Goal: Information Seeking & Learning: Check status

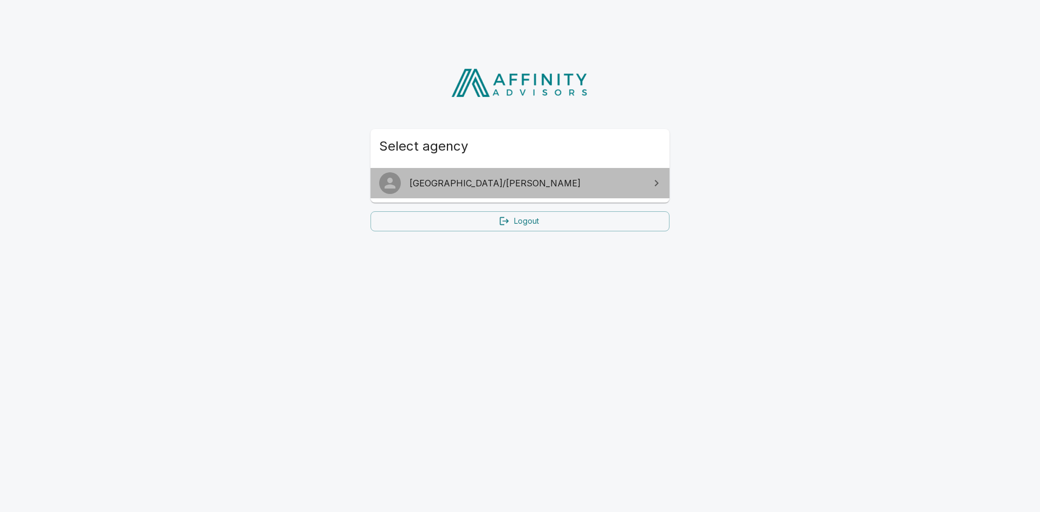
click at [551, 180] on span "[GEOGRAPHIC_DATA]/[PERSON_NAME]" at bounding box center [526, 183] width 234 height 13
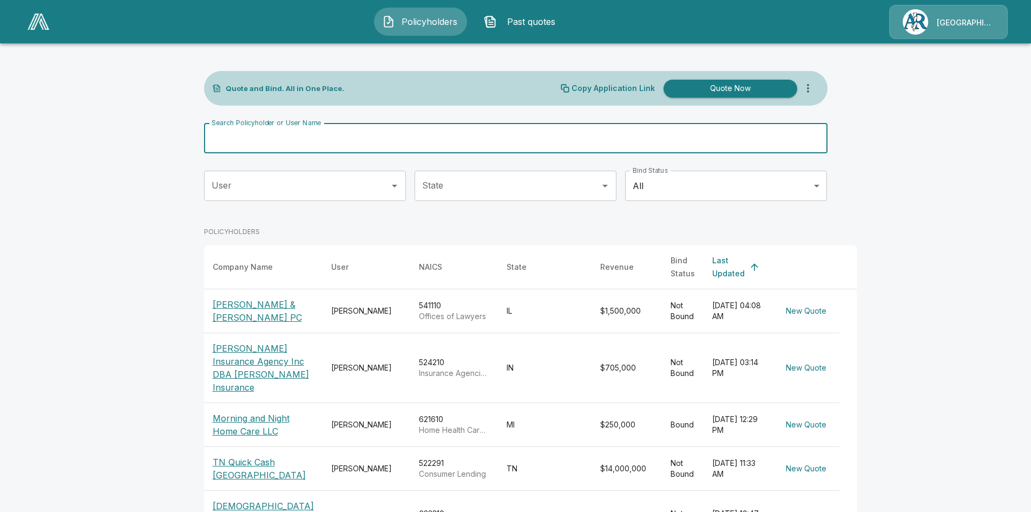
click at [521, 138] on input "Search Policyholder or User Name" at bounding box center [510, 138] width 612 height 30
type input "*****"
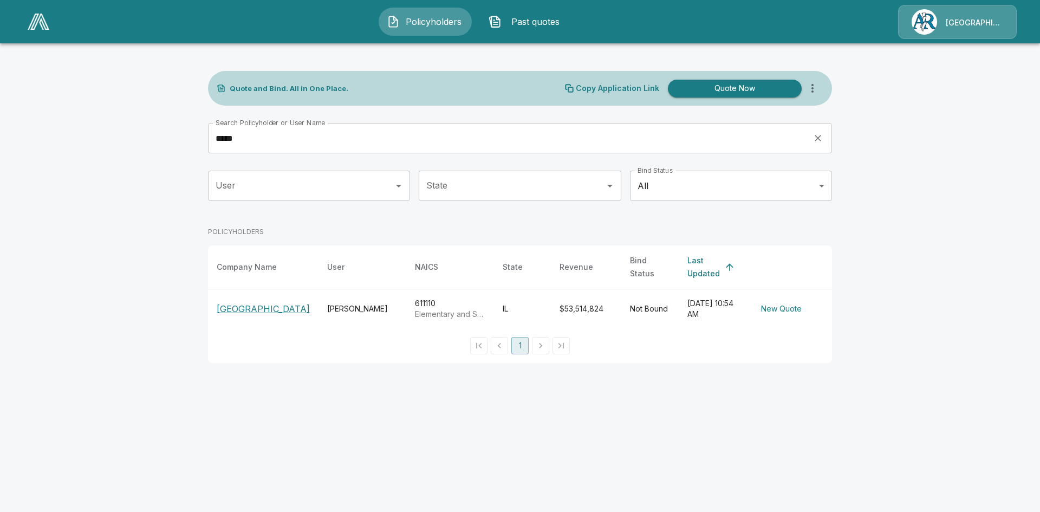
click at [242, 302] on p "Pekin Public School District108" at bounding box center [263, 308] width 93 height 13
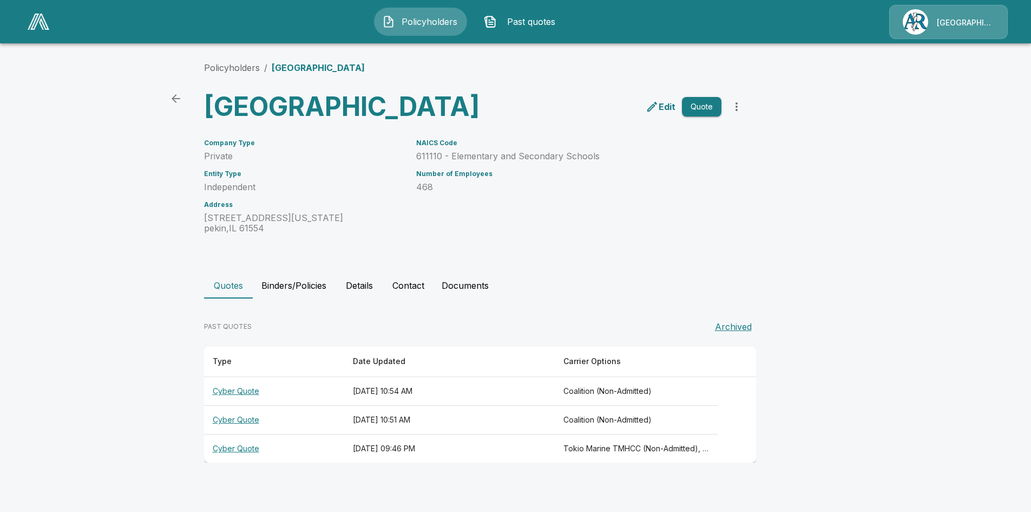
scroll to position [2, 0]
click at [237, 406] on th "Cyber Quote" at bounding box center [274, 391] width 140 height 29
click at [246, 463] on th "Cyber Quote" at bounding box center [274, 448] width 140 height 29
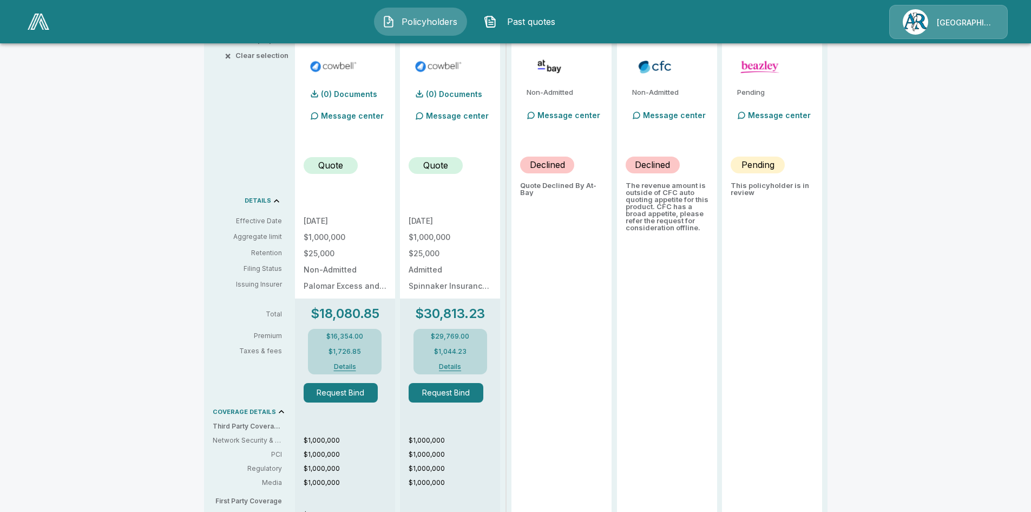
scroll to position [191, 0]
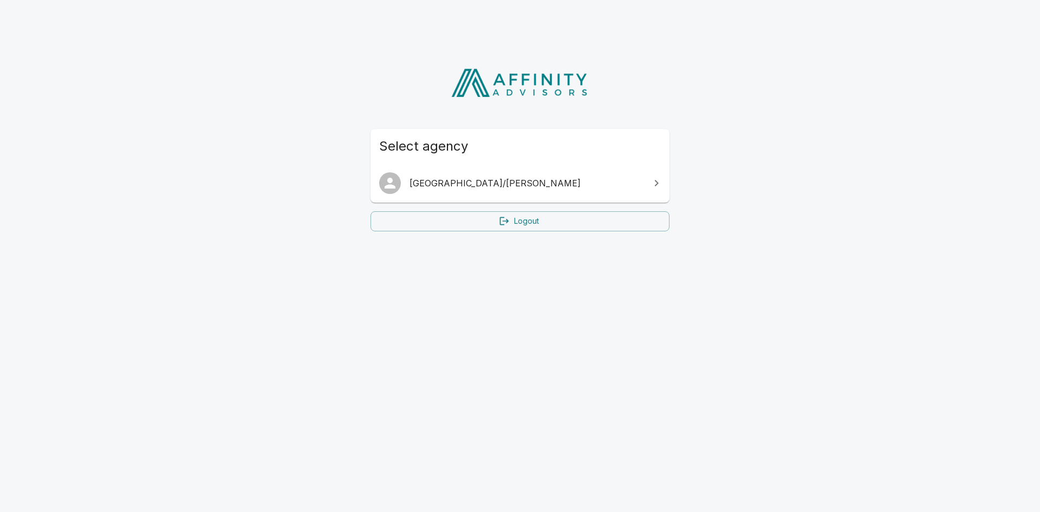
click at [586, 186] on span "[GEOGRAPHIC_DATA]/[PERSON_NAME]" at bounding box center [526, 183] width 234 height 13
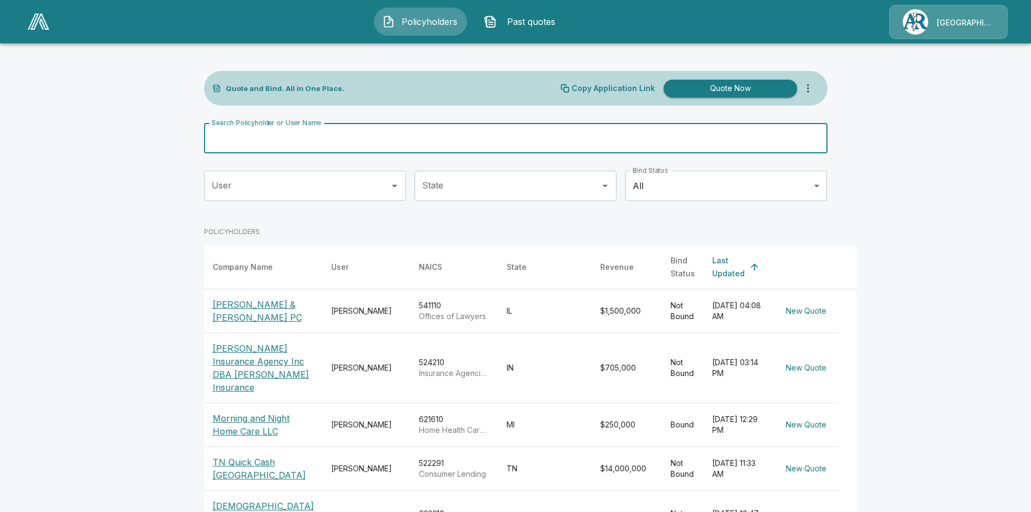
click at [395, 133] on input "Search Policyholder or User Name" at bounding box center [510, 138] width 612 height 30
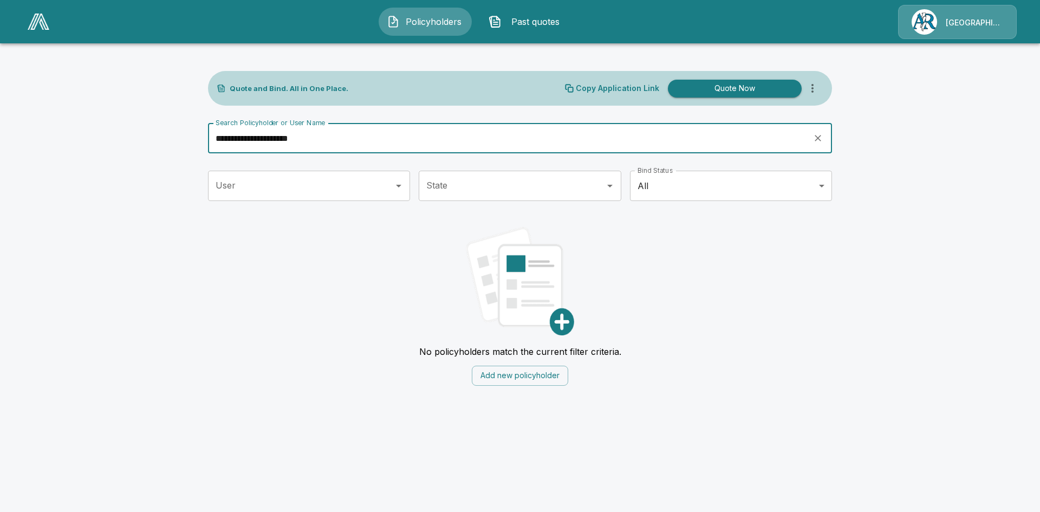
drag, startPoint x: 344, startPoint y: 134, endPoint x: 433, endPoint y: 92, distance: 98.6
click at [249, 134] on input "**********" at bounding box center [506, 138] width 597 height 30
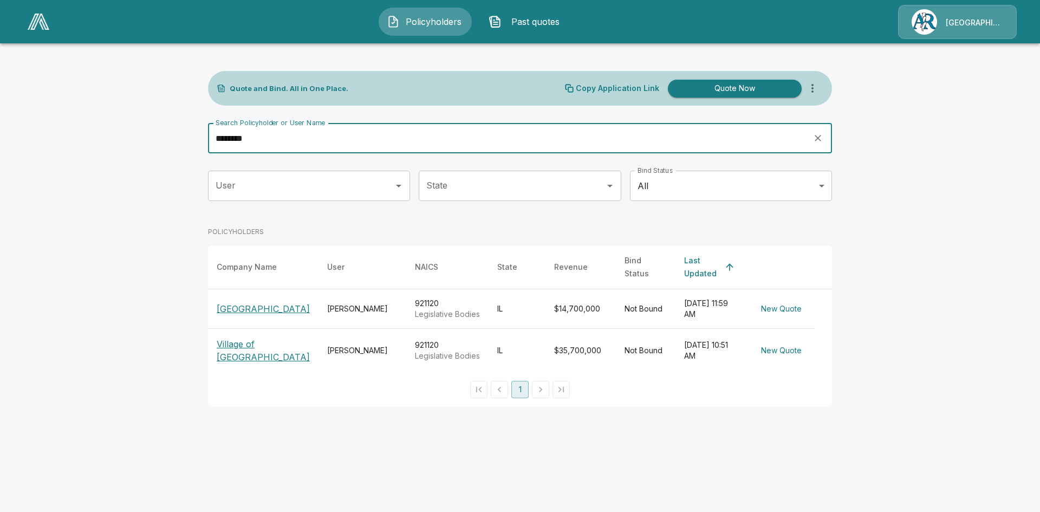
type input "*******"
click at [243, 302] on p "[GEOGRAPHIC_DATA]" at bounding box center [263, 308] width 93 height 13
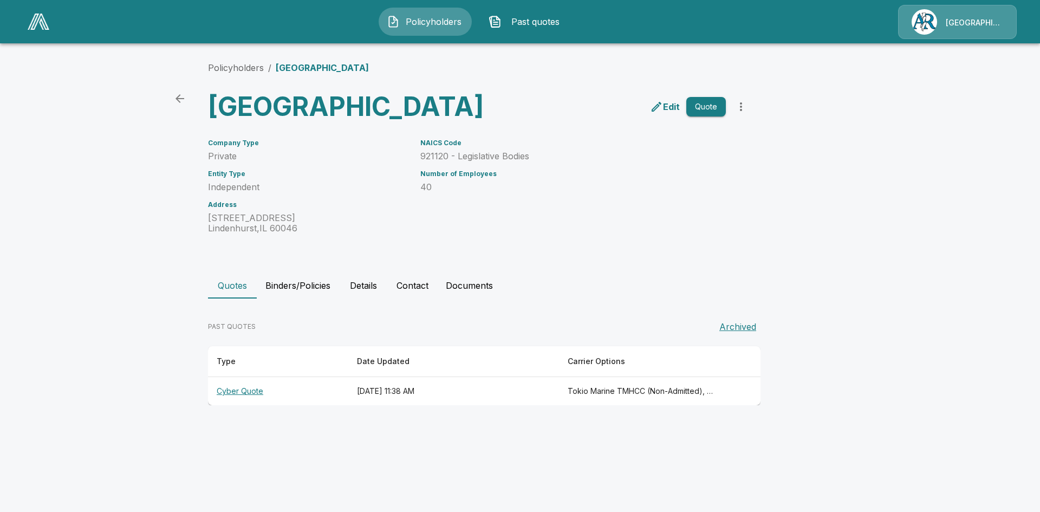
click at [240, 406] on th "Cyber Quote" at bounding box center [278, 391] width 140 height 29
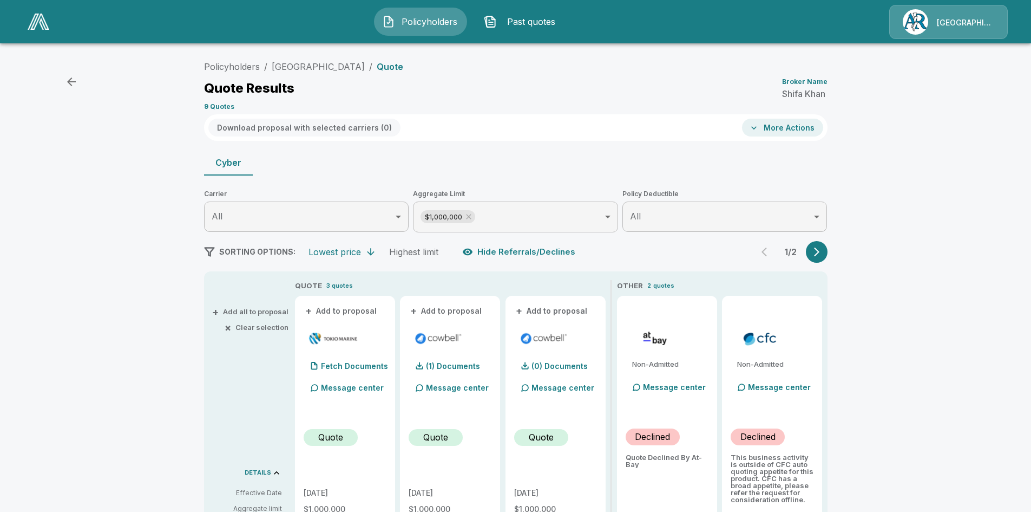
click at [822, 251] on icon "button" at bounding box center [817, 251] width 11 height 11
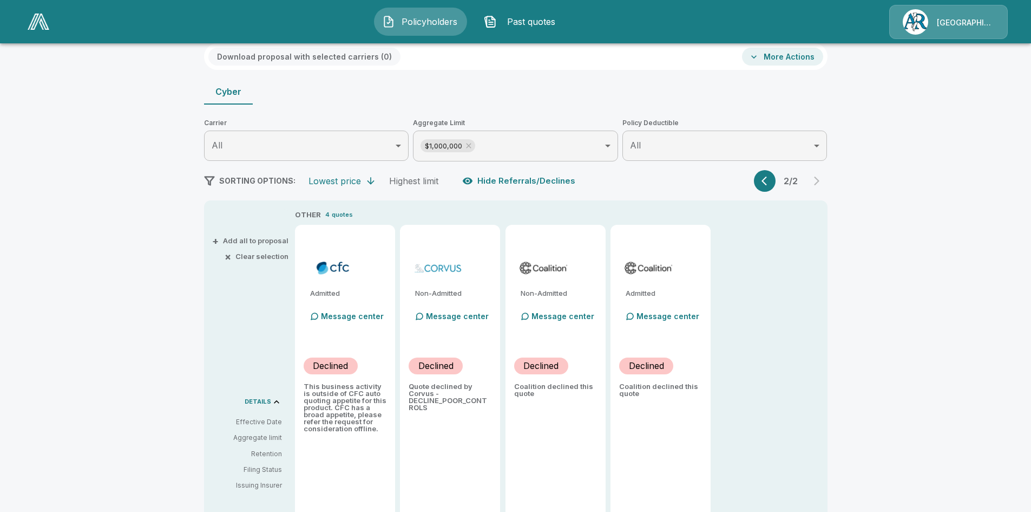
scroll to position [162, 0]
